Goal: Task Accomplishment & Management: Use online tool/utility

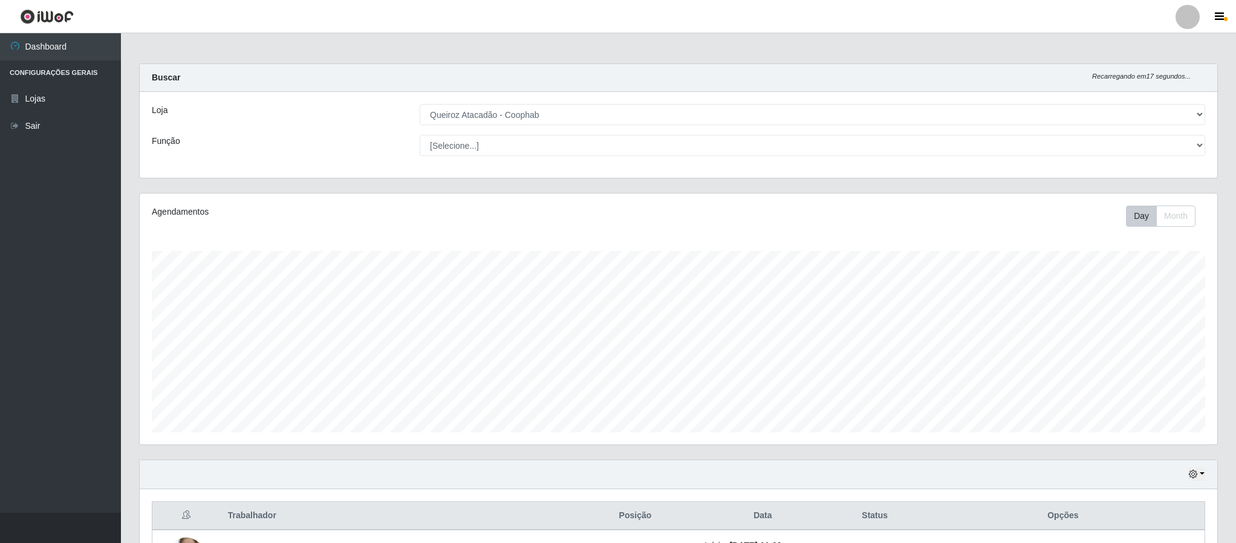
select select "463"
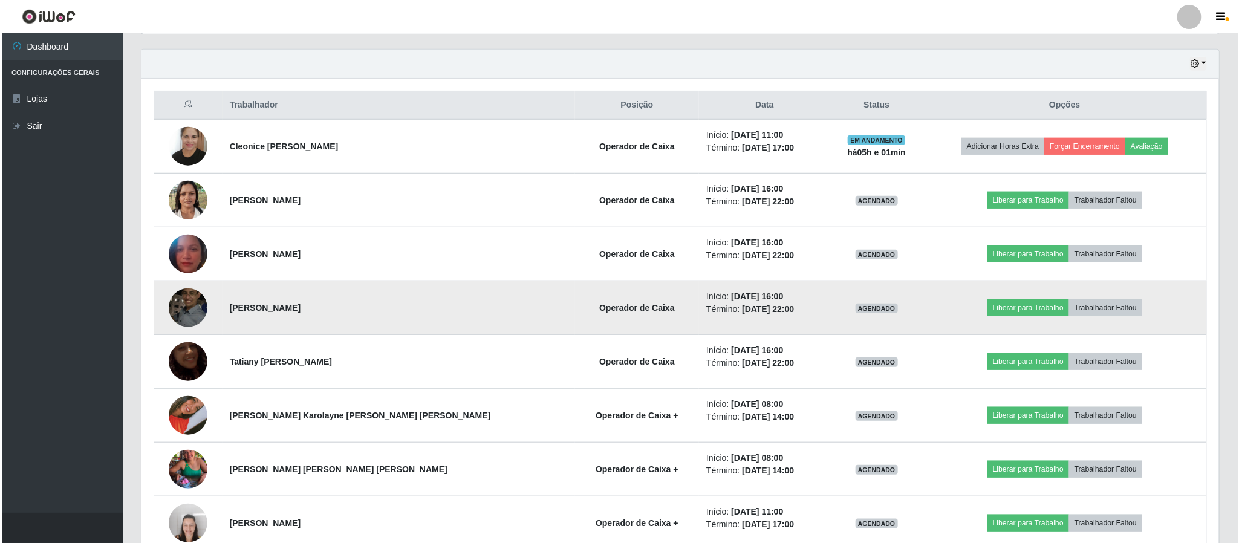
scroll to position [501, 0]
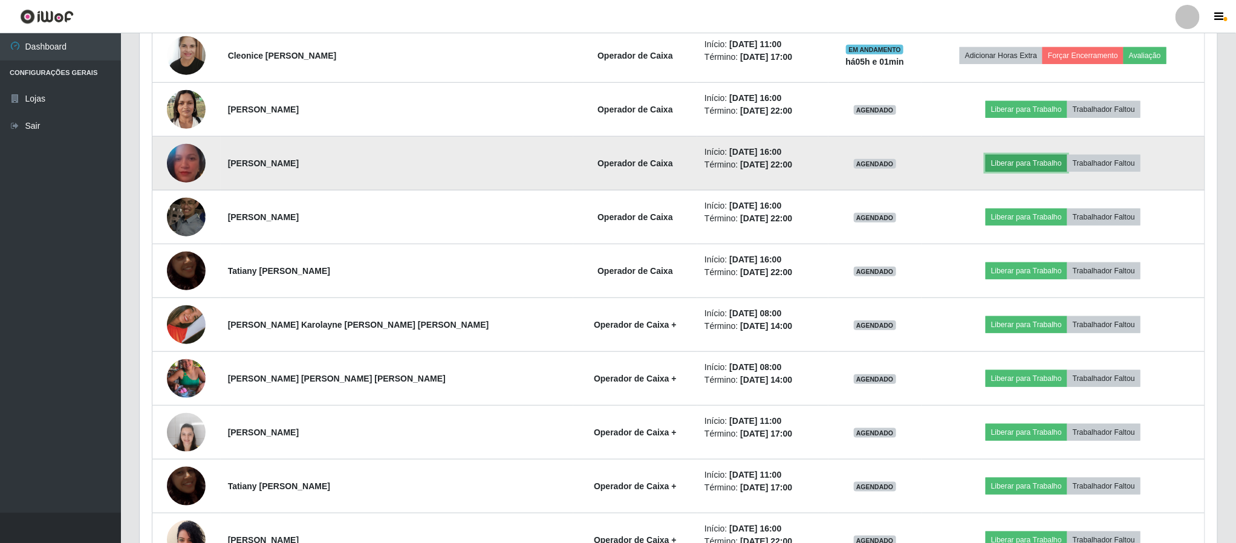
click at [1037, 169] on button "Liberar para Trabalho" at bounding box center [1027, 163] width 82 height 17
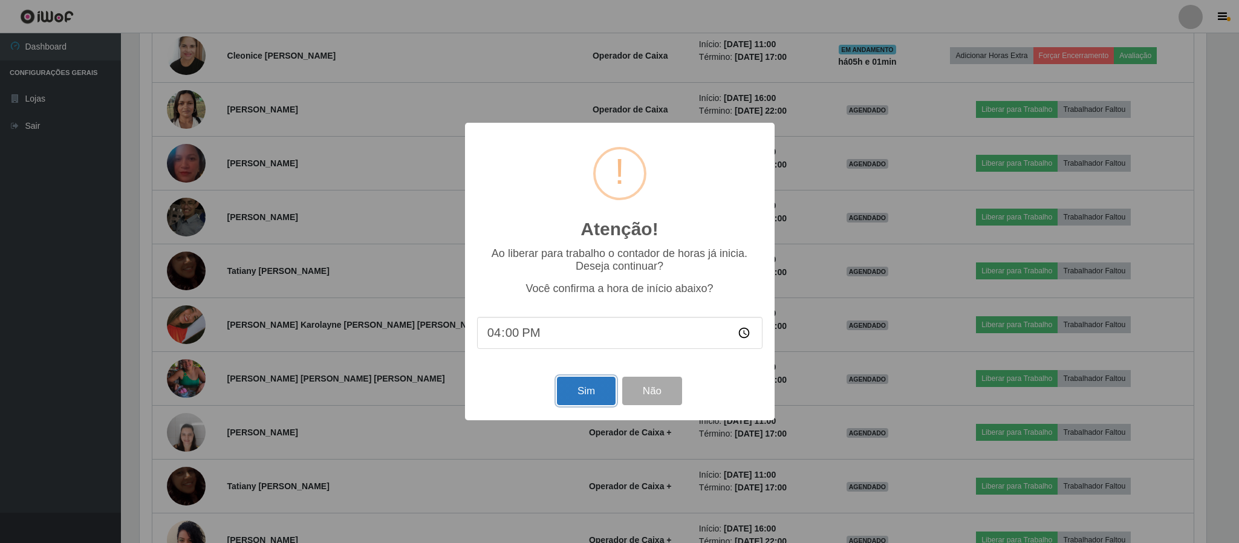
click at [574, 389] on button "Sim" at bounding box center [586, 391] width 59 height 28
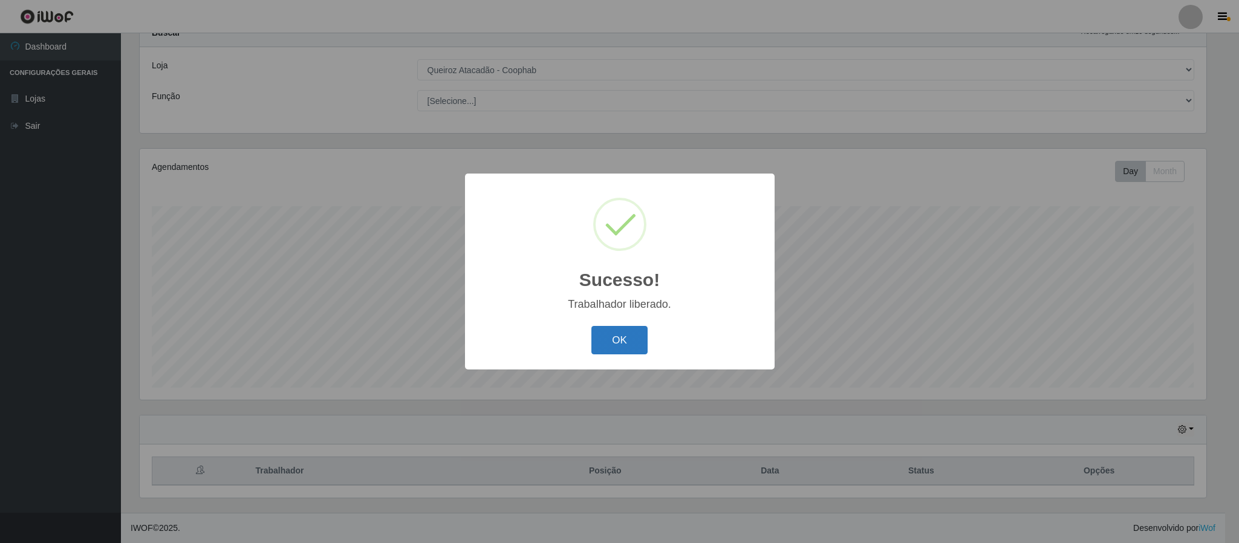
click at [619, 334] on button "OK" at bounding box center [619, 340] width 56 height 28
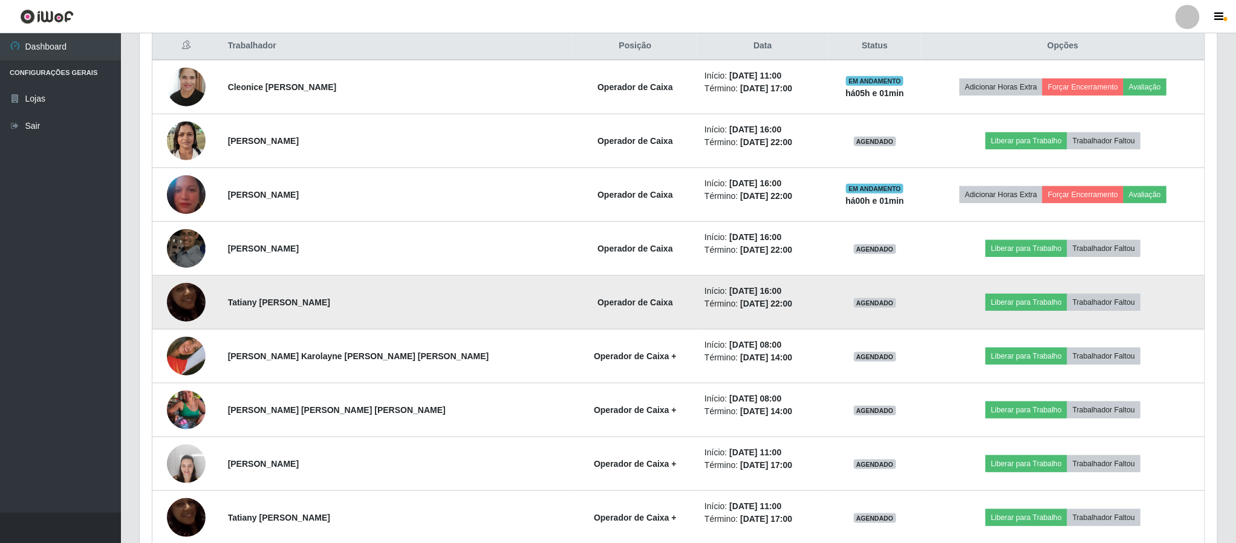
scroll to position [501, 0]
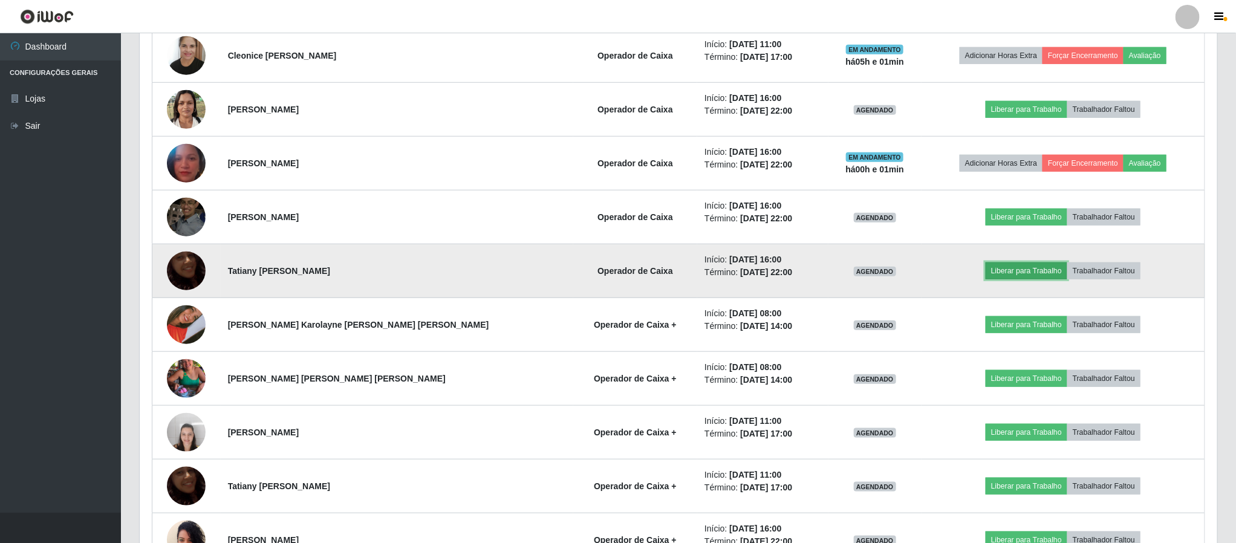
click at [1002, 273] on button "Liberar para Trabalho" at bounding box center [1027, 270] width 82 height 17
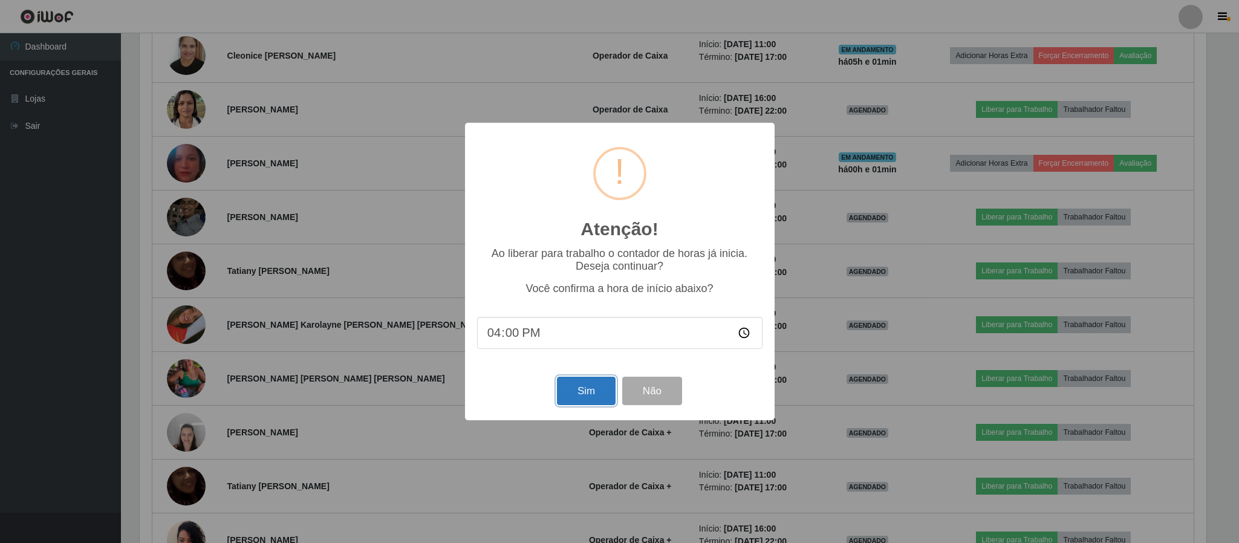
click at [579, 383] on button "Sim" at bounding box center [586, 391] width 59 height 28
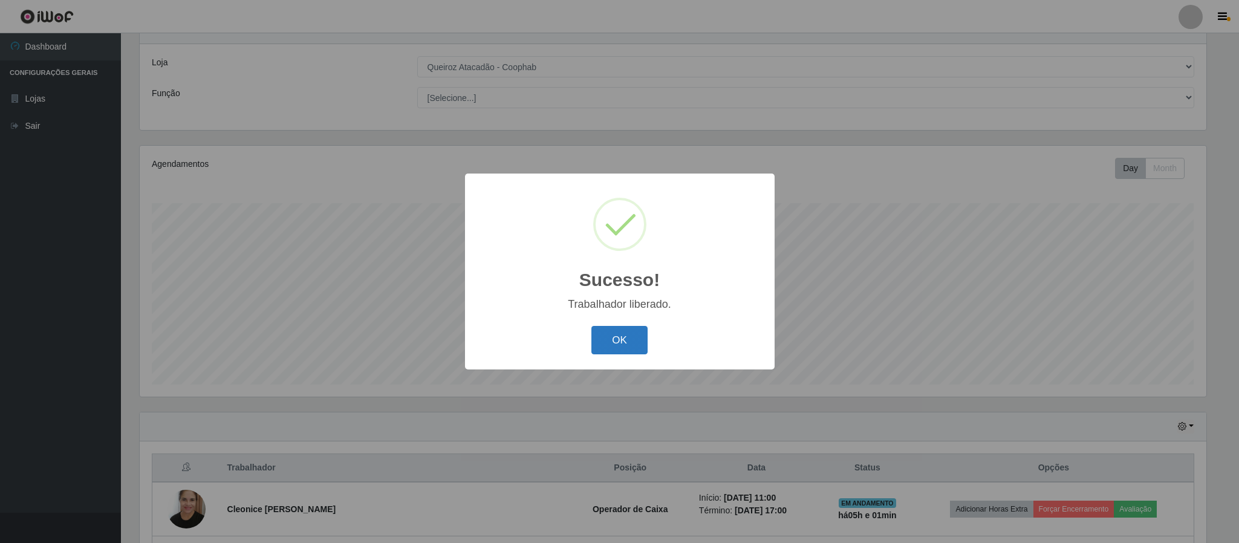
click at [630, 347] on button "OK" at bounding box center [619, 340] width 56 height 28
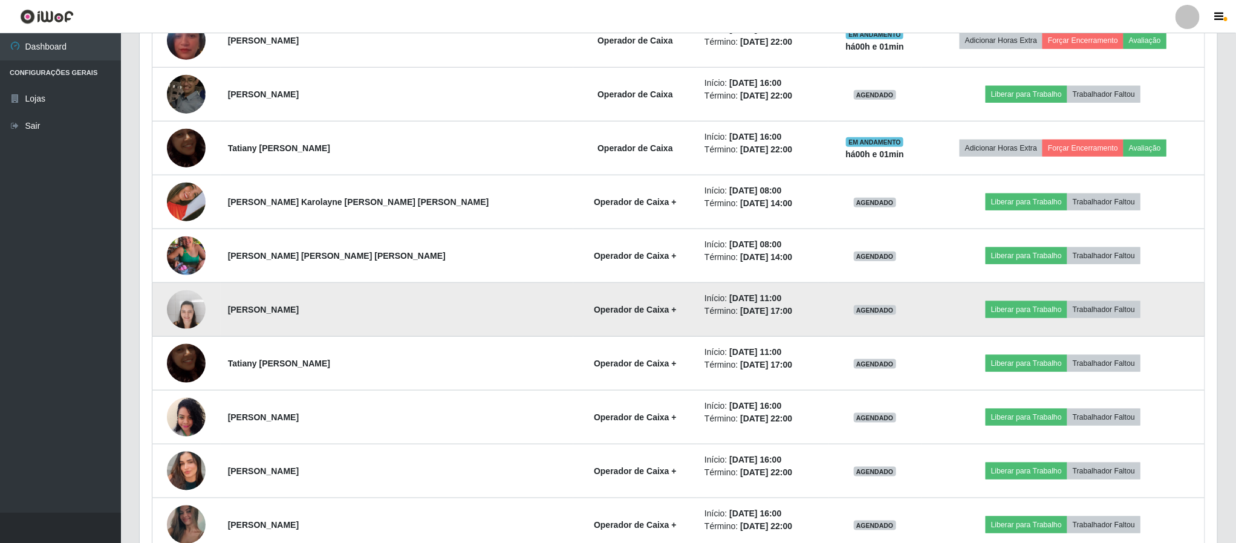
scroll to position [592, 0]
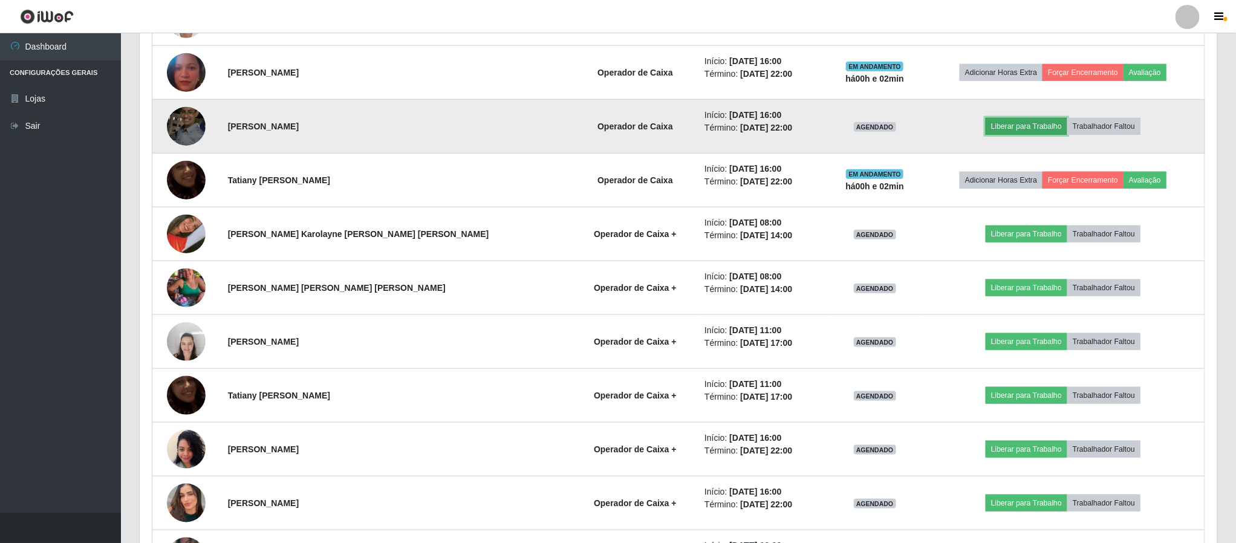
click at [1028, 128] on button "Liberar para Trabalho" at bounding box center [1027, 126] width 82 height 17
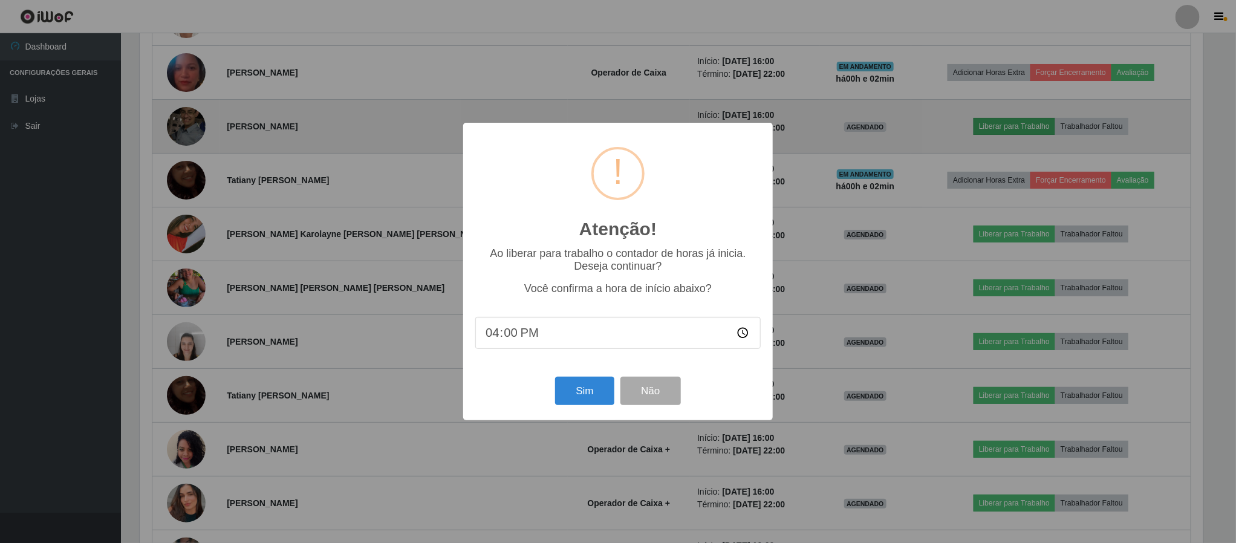
scroll to position [252, 1067]
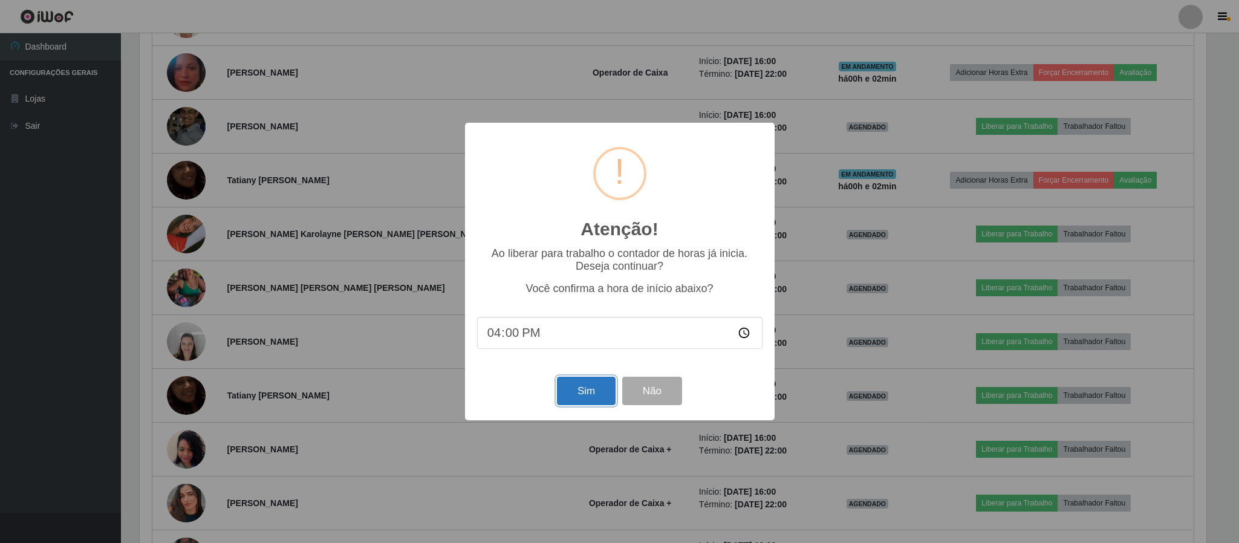
click at [598, 394] on button "Sim" at bounding box center [586, 391] width 59 height 28
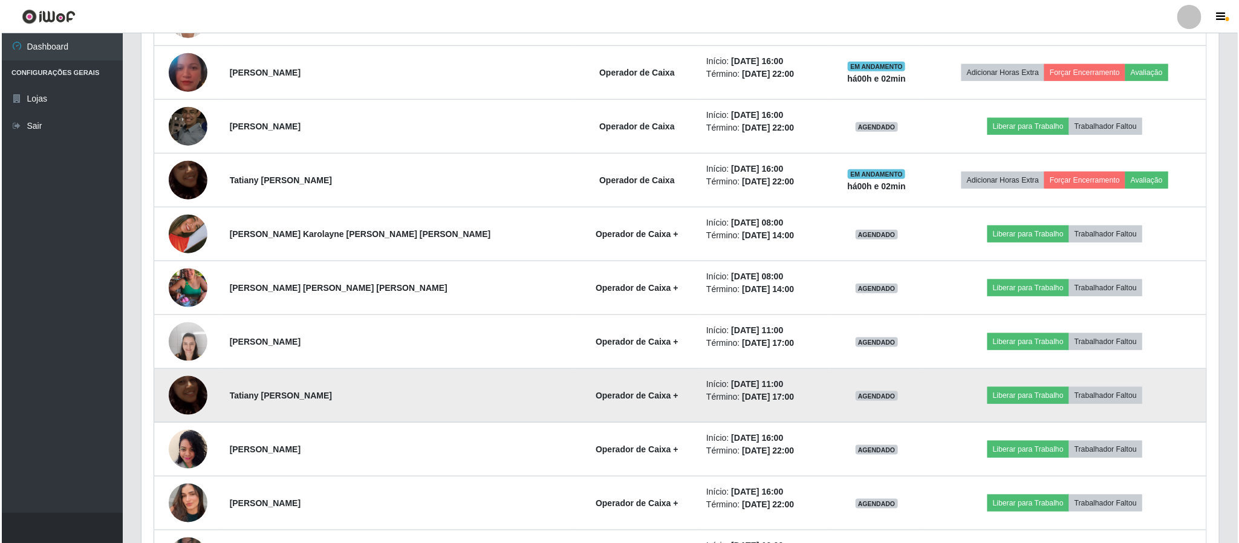
scroll to position [0, 0]
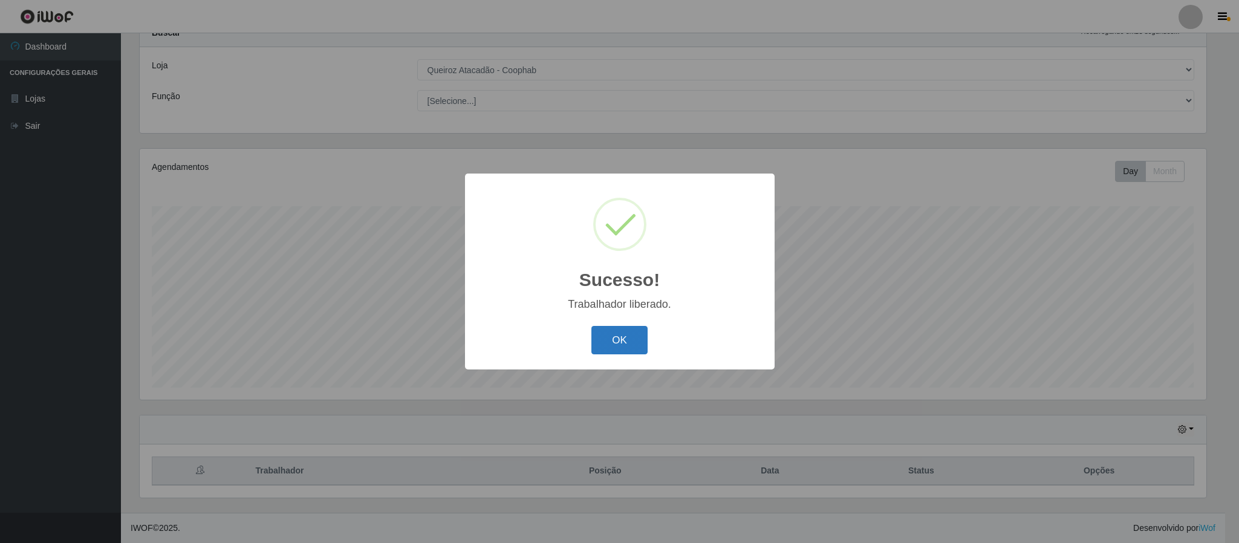
click at [628, 333] on button "OK" at bounding box center [619, 340] width 56 height 28
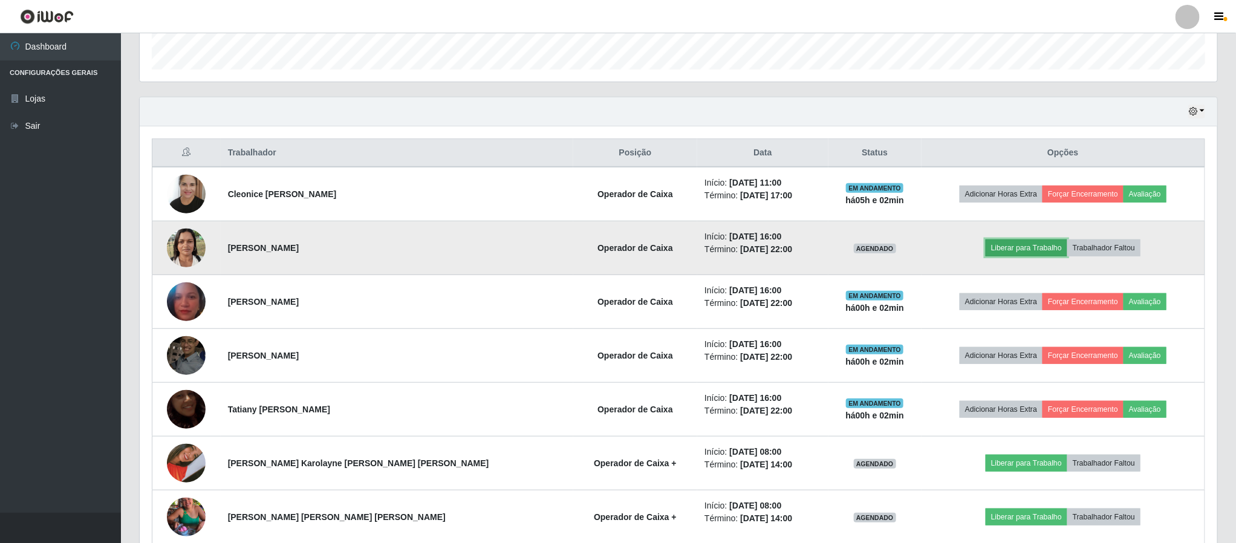
click at [998, 243] on button "Liberar para Trabalho" at bounding box center [1027, 247] width 82 height 17
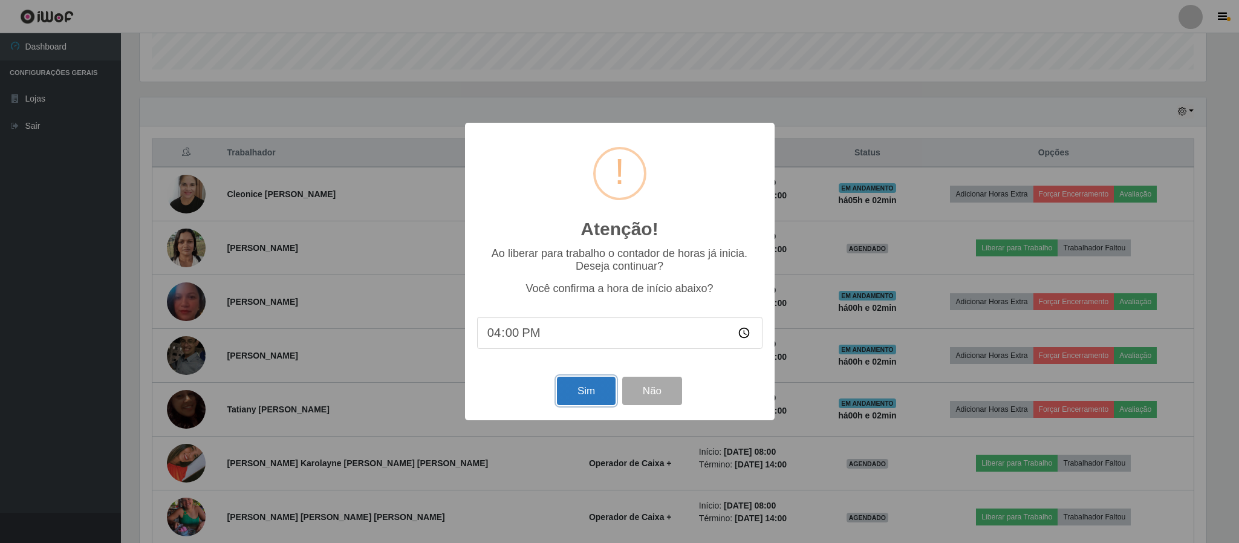
click at [578, 389] on button "Sim" at bounding box center [586, 391] width 59 height 28
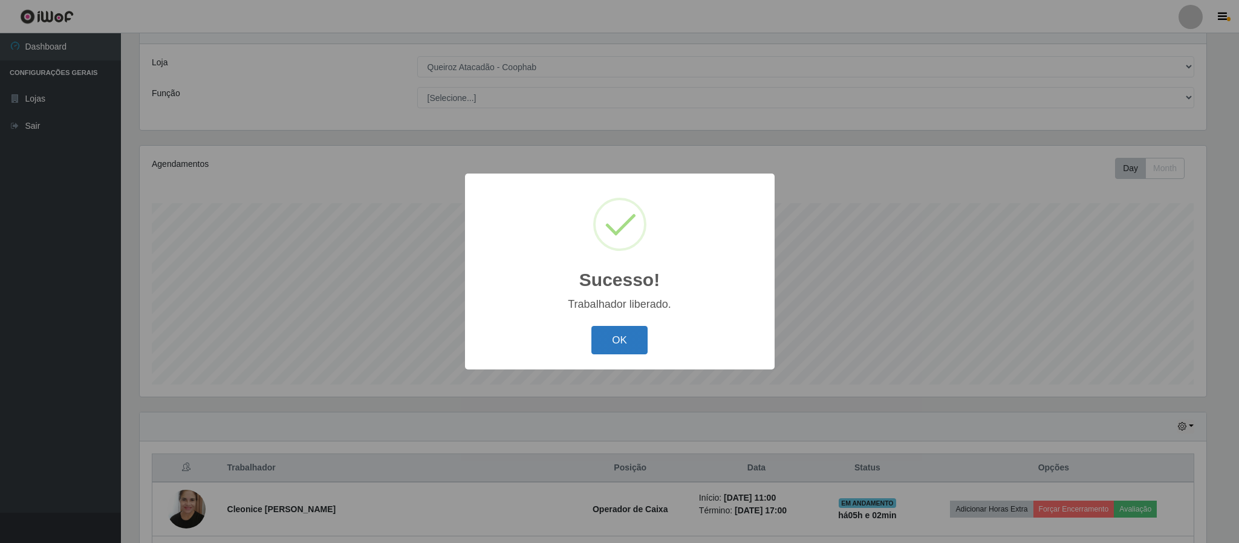
click at [640, 339] on button "OK" at bounding box center [619, 340] width 56 height 28
